Goal: Check status: Check status

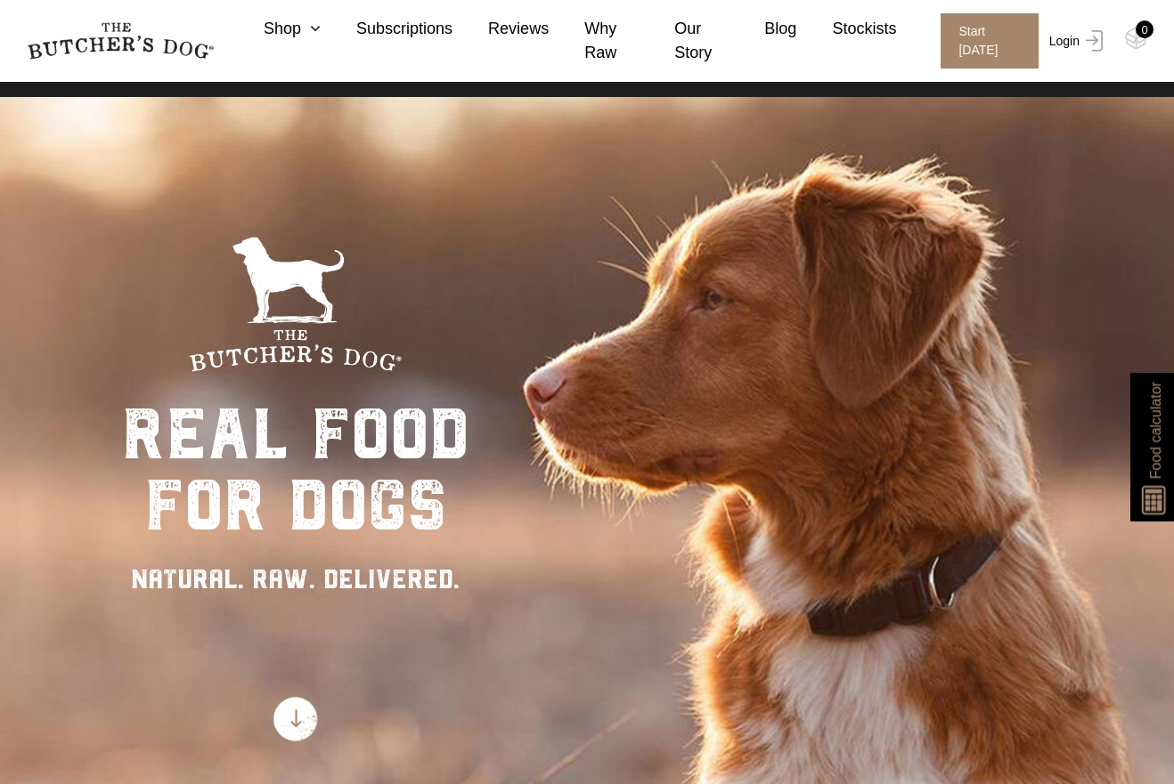
click at [1070, 69] on link "Login" at bounding box center [1073, 40] width 58 height 55
click at [1072, 47] on link "Login" at bounding box center [1073, 40] width 58 height 55
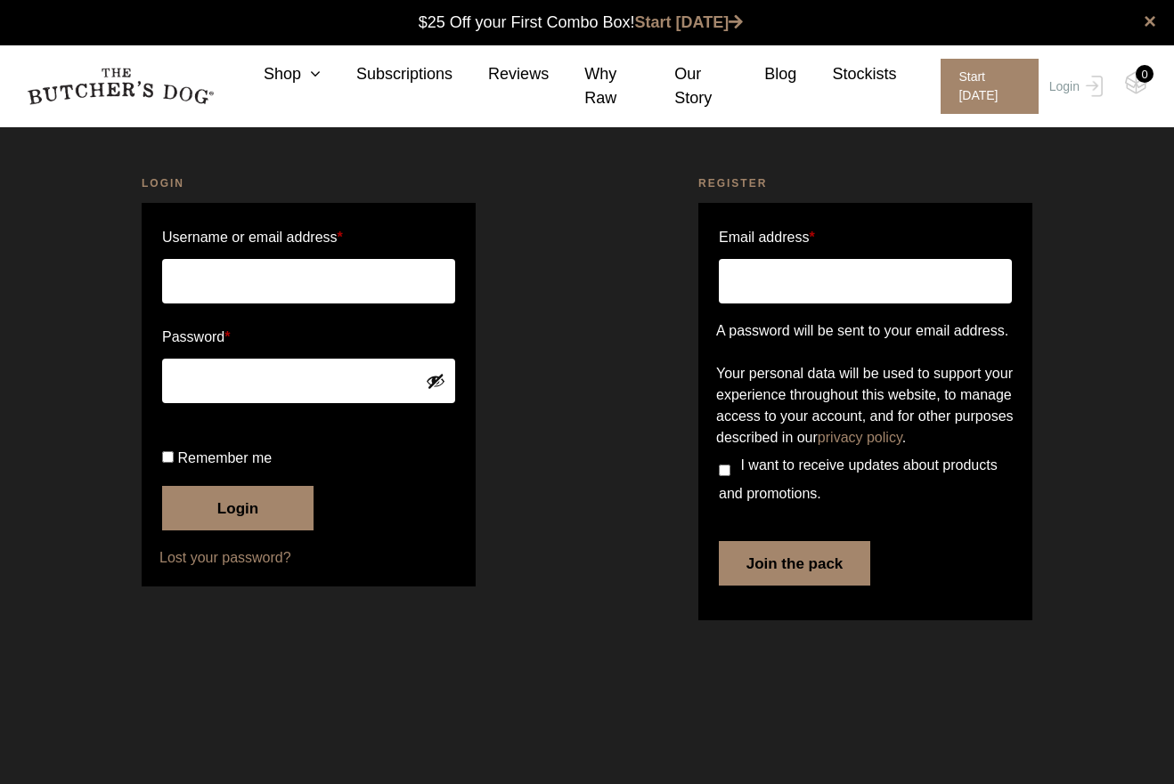
click at [288, 284] on input "Username or email address *" at bounding box center [308, 281] width 293 height 45
type input "caitlan.hammond@hotmail.com"
click at [162, 463] on input "Remember me" at bounding box center [168, 457] width 12 height 12
checkbox input "true"
click at [232, 531] on button "Login" at bounding box center [237, 508] width 151 height 45
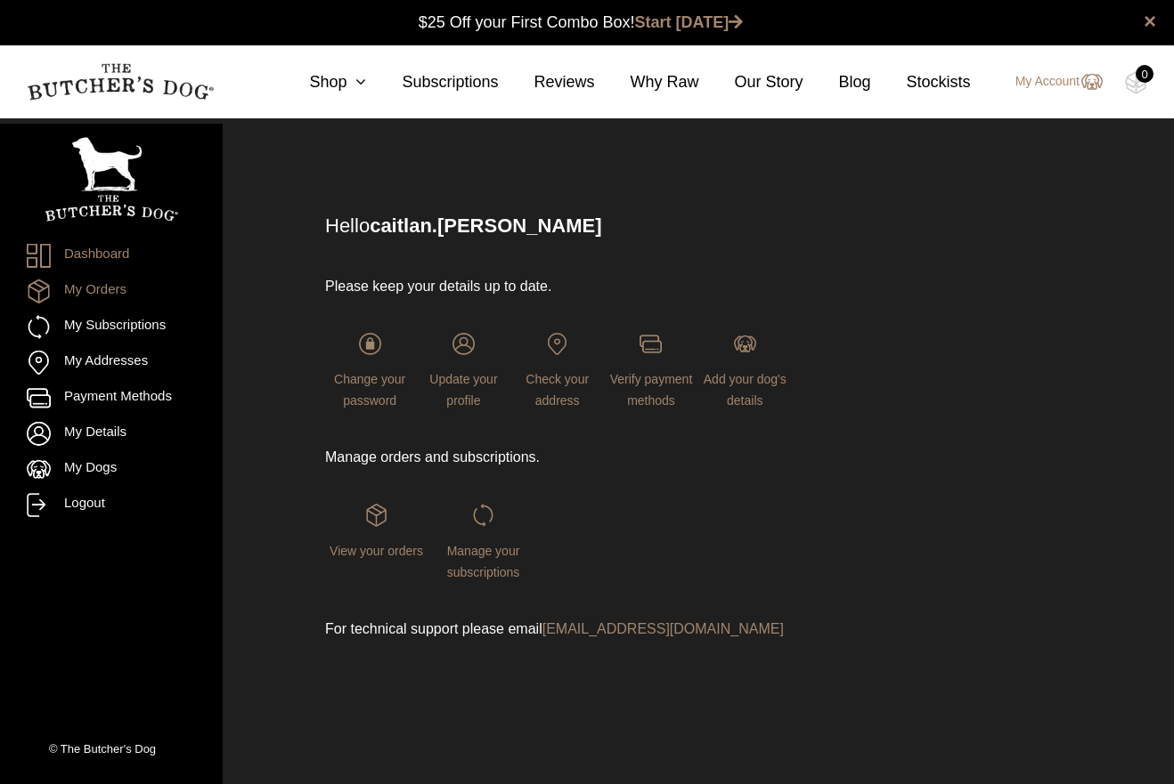
click at [90, 296] on link "My Orders" at bounding box center [111, 292] width 169 height 24
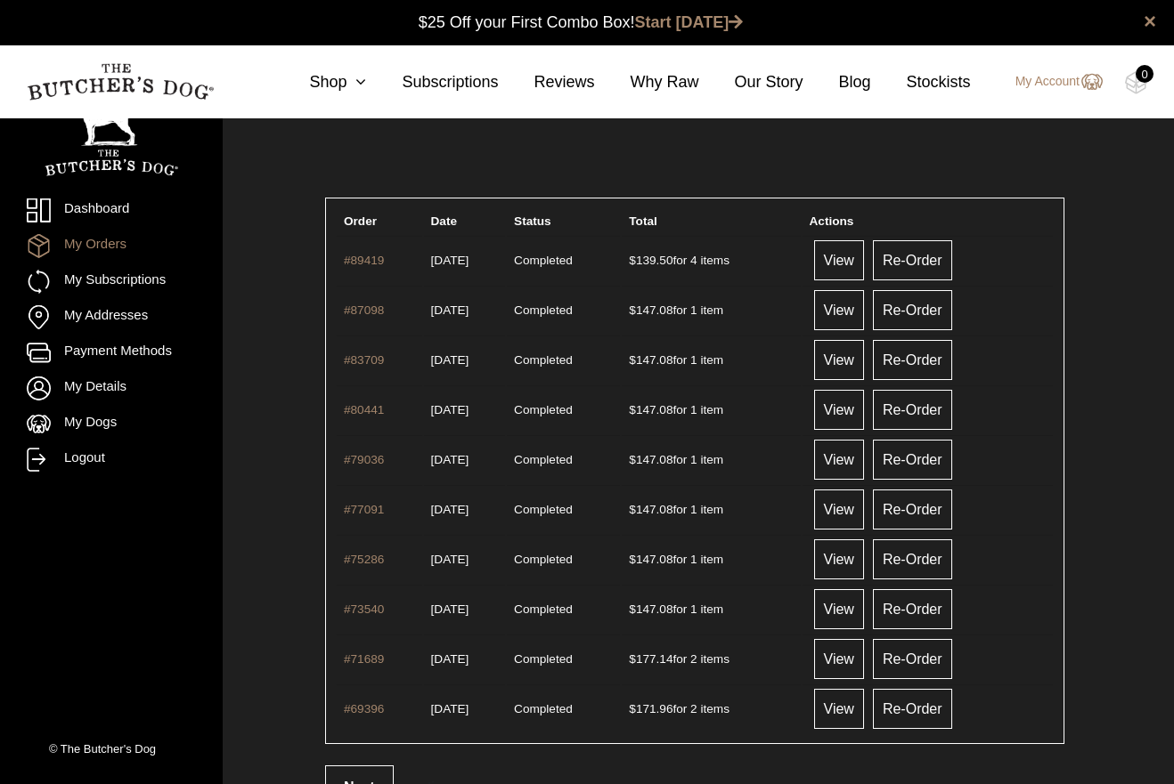
scroll to position [1, 0]
click at [864, 257] on link "View" at bounding box center [839, 260] width 50 height 40
